Goal: Find specific page/section: Find specific page/section

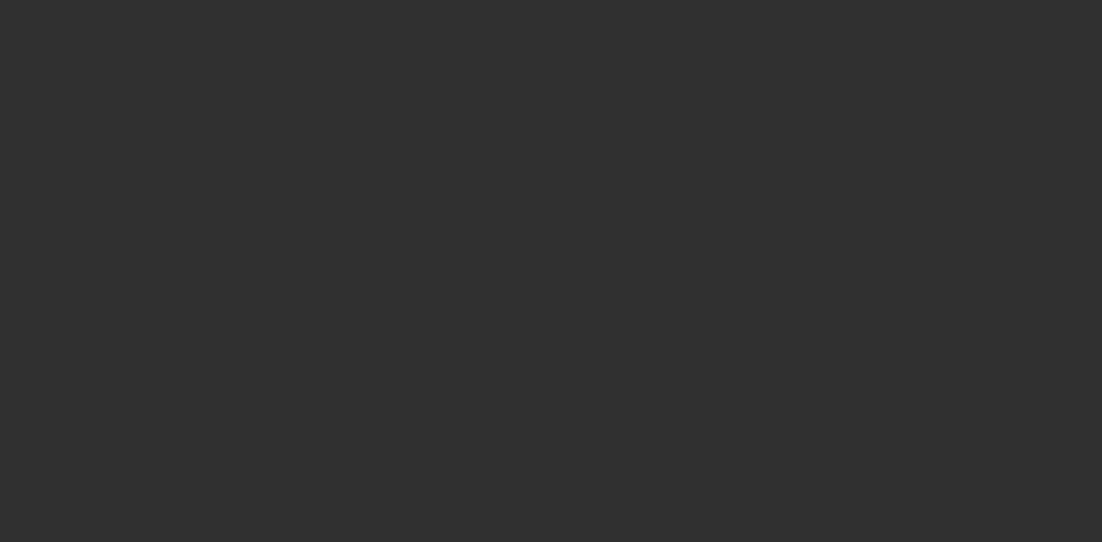
select select "10"
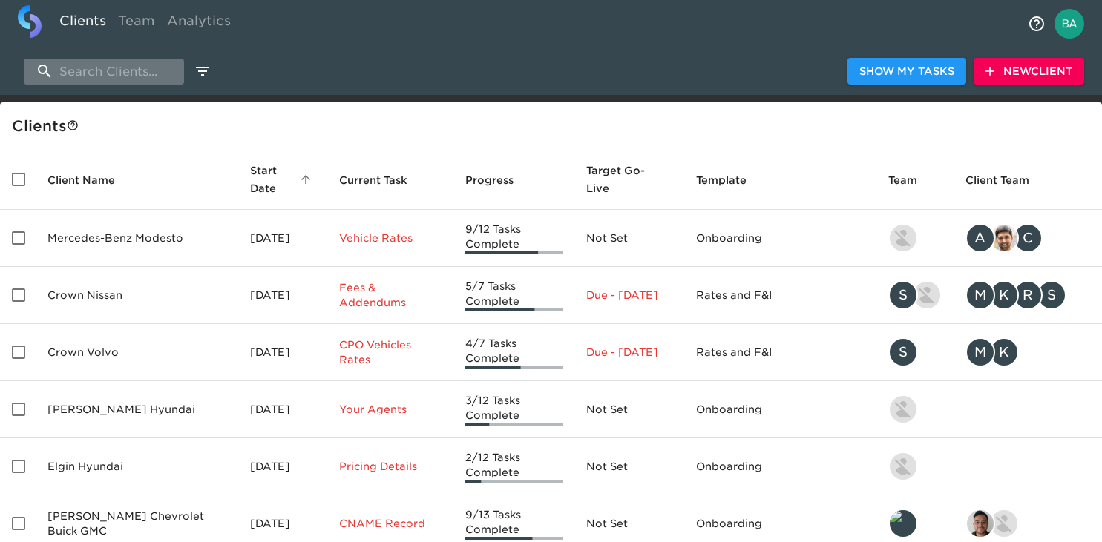
click at [132, 78] on input "search" at bounding box center [104, 72] width 160 height 26
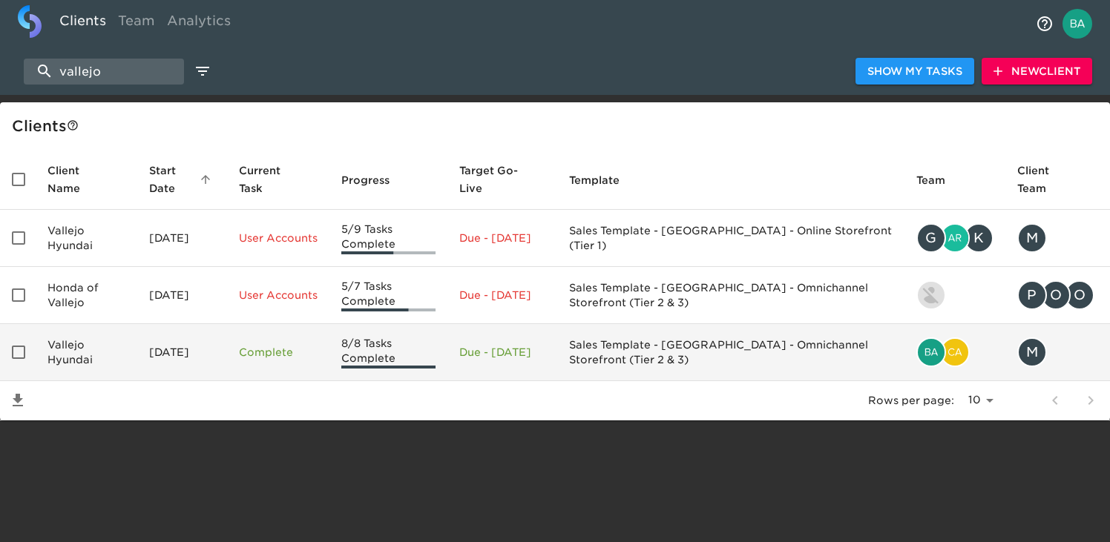
type input "vallejo"
click at [91, 359] on td "Vallejo Hyundai" at bounding box center [87, 352] width 102 height 57
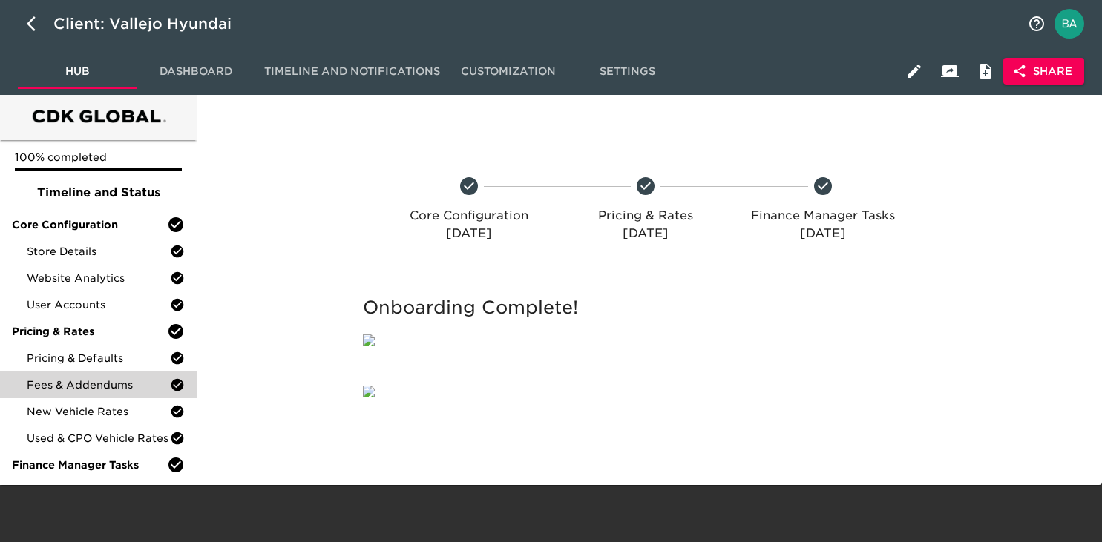
scroll to position [249, 0]
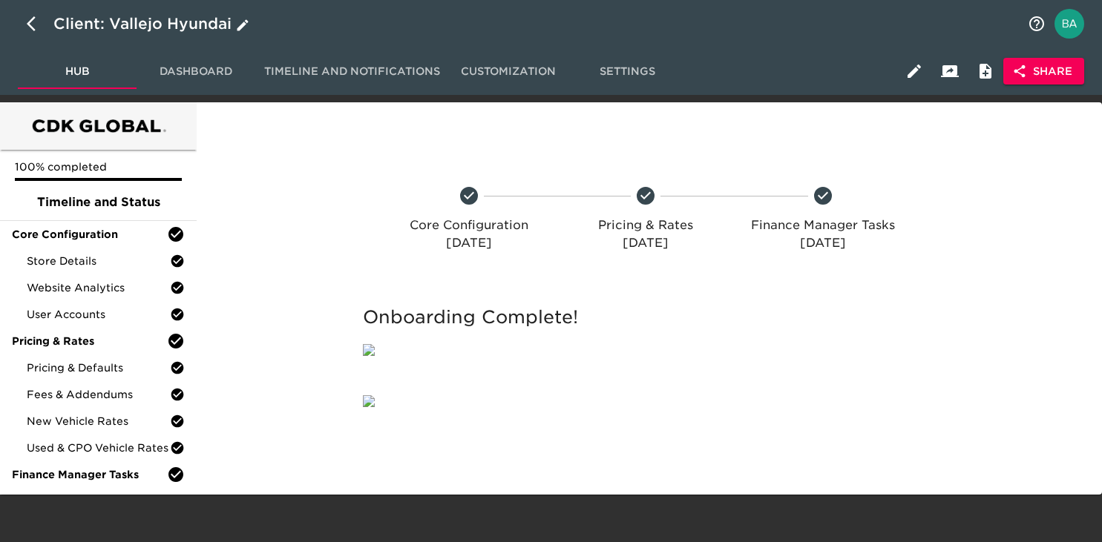
click at [163, 23] on div "Client: Vallejo Hyundai" at bounding box center [152, 24] width 199 height 24
click at [114, 27] on input "Vallejo Hyundai" at bounding box center [535, 24] width 965 height 24
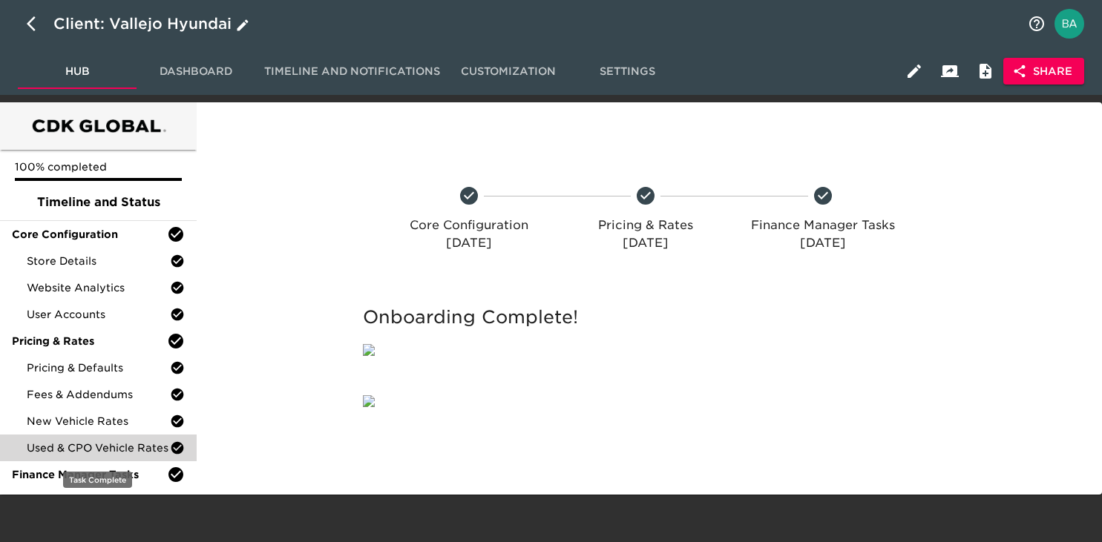
scroll to position [0, 0]
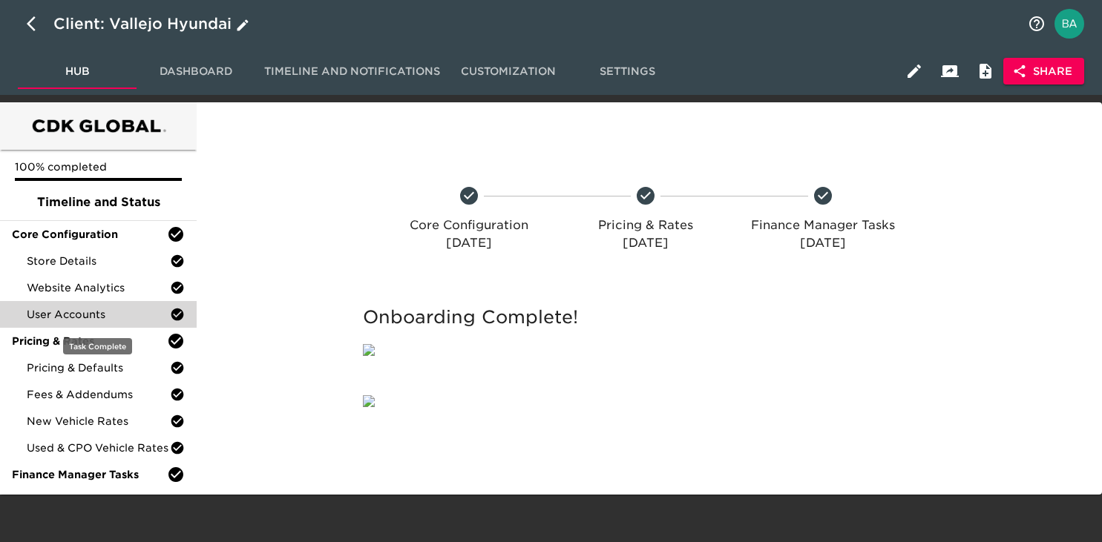
click at [100, 304] on div "User Accounts" at bounding box center [98, 314] width 197 height 27
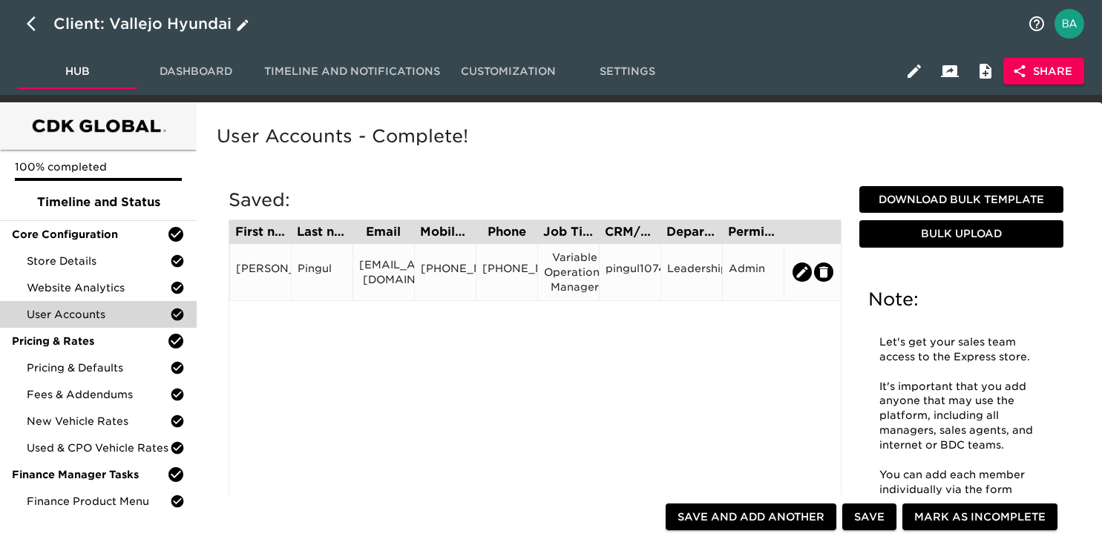
click at [375, 270] on div "mpingul@wiseautogroup.com" at bounding box center [383, 272] width 49 height 30
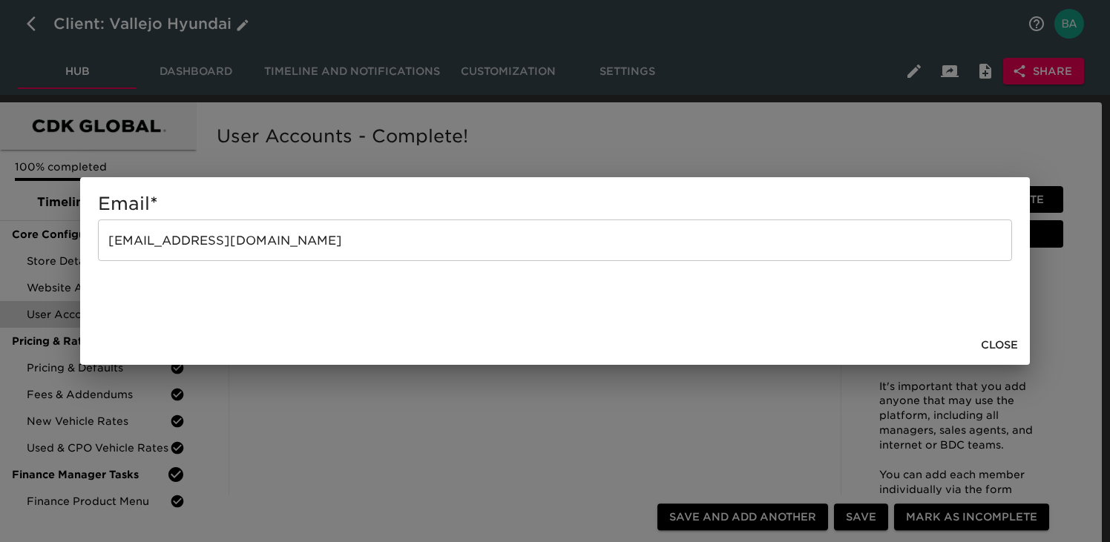
click at [215, 249] on input "mpingul@wiseautogroup.com" at bounding box center [555, 241] width 914 height 42
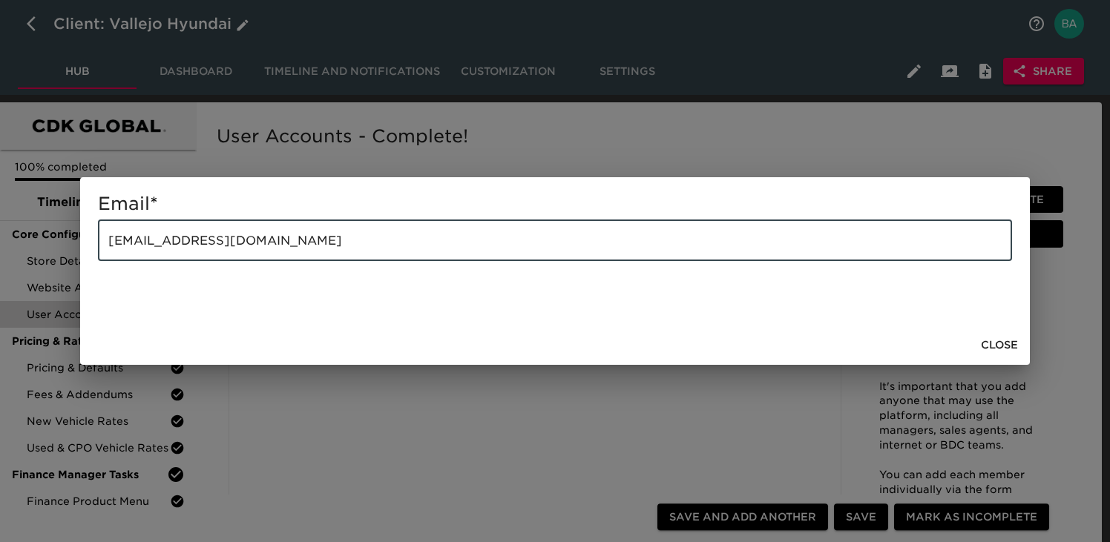
click at [215, 249] on input "mpingul@wiseautogroup.com" at bounding box center [555, 241] width 914 height 42
click at [824, 163] on div "Email * mpingul@wiseautogroup.com ​ Close" at bounding box center [555, 271] width 1110 height 542
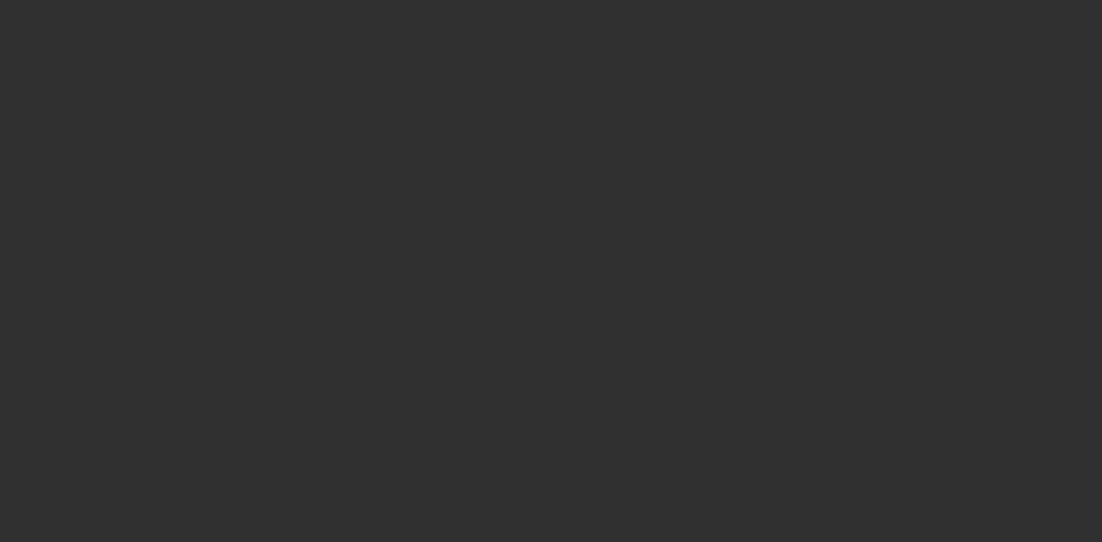
select select "10"
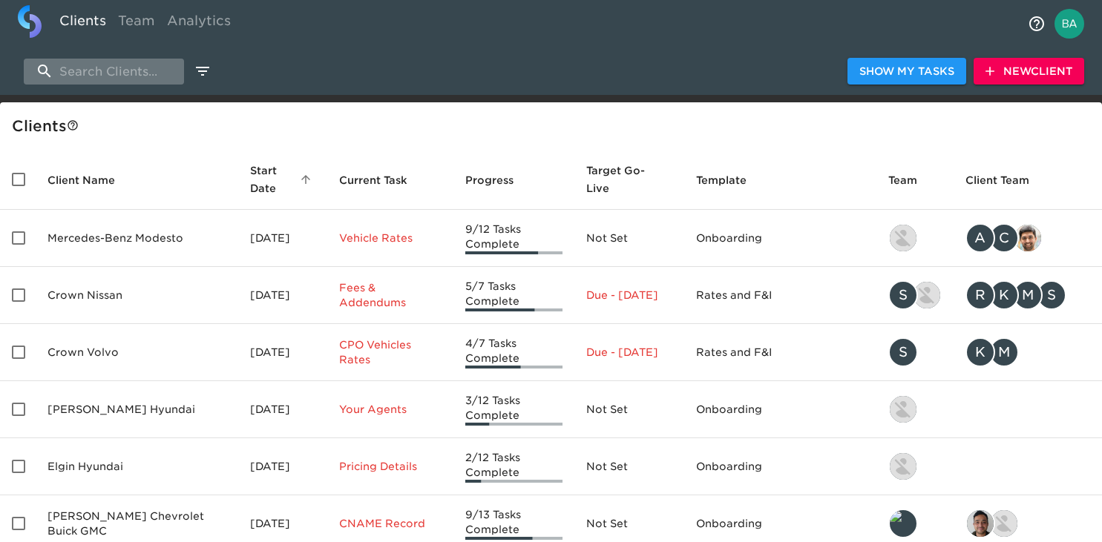
click at [105, 69] on input "search" at bounding box center [104, 72] width 160 height 26
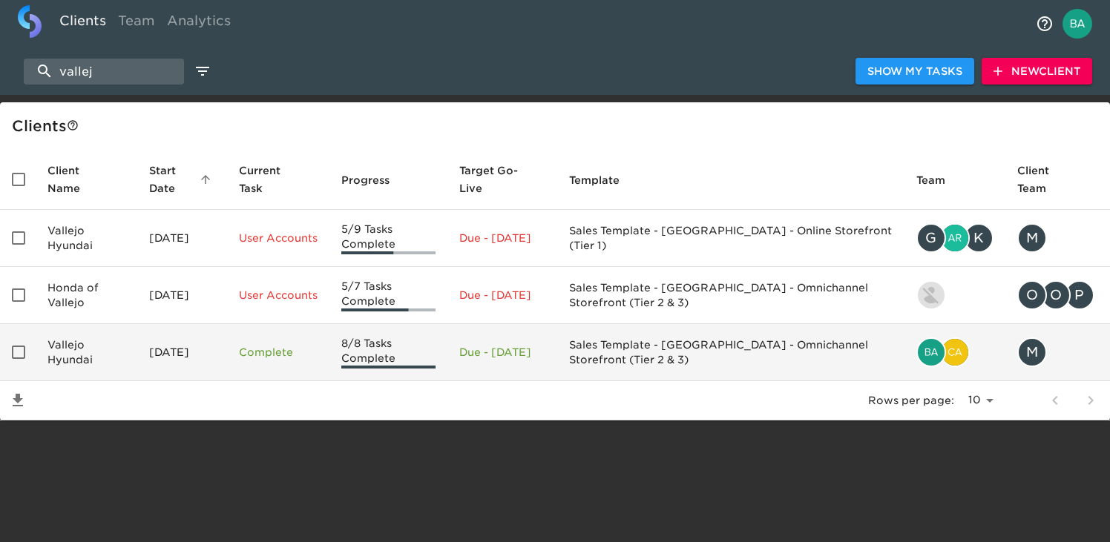
type input "vallej"
click at [76, 352] on td "Vallejo Hyundai" at bounding box center [87, 352] width 102 height 57
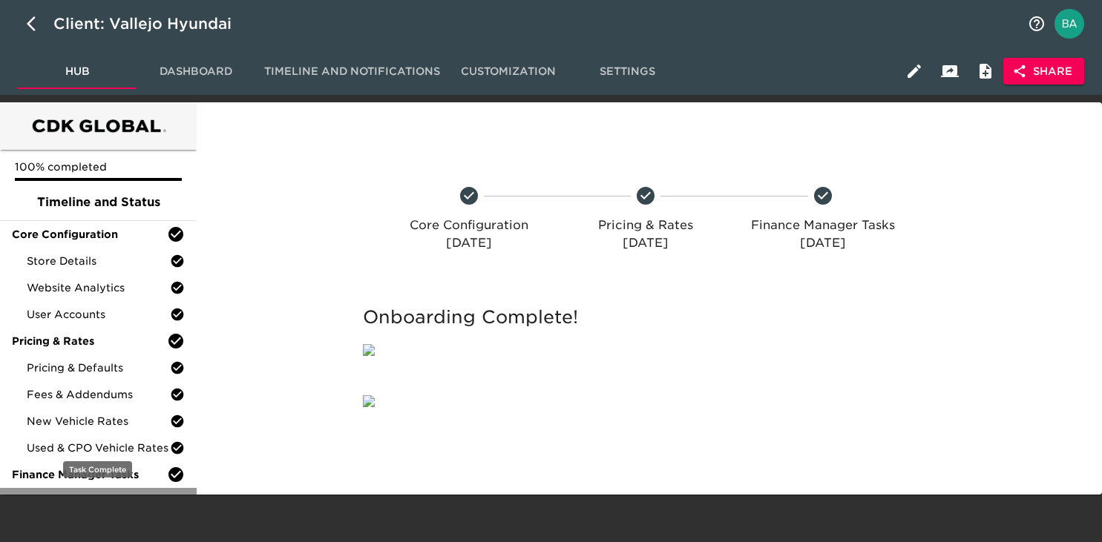
click at [83, 501] on span "Finance Product Menu" at bounding box center [98, 501] width 143 height 15
